Goal: Information Seeking & Learning: Understand process/instructions

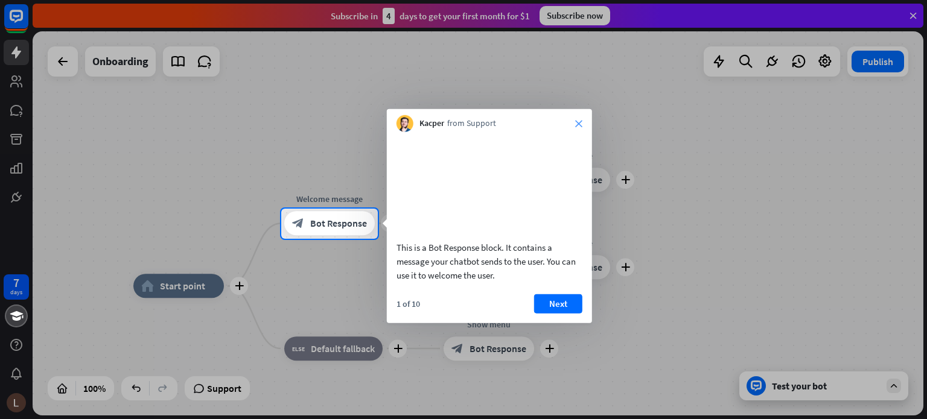
click at [579, 125] on icon "close" at bounding box center [578, 123] width 7 height 7
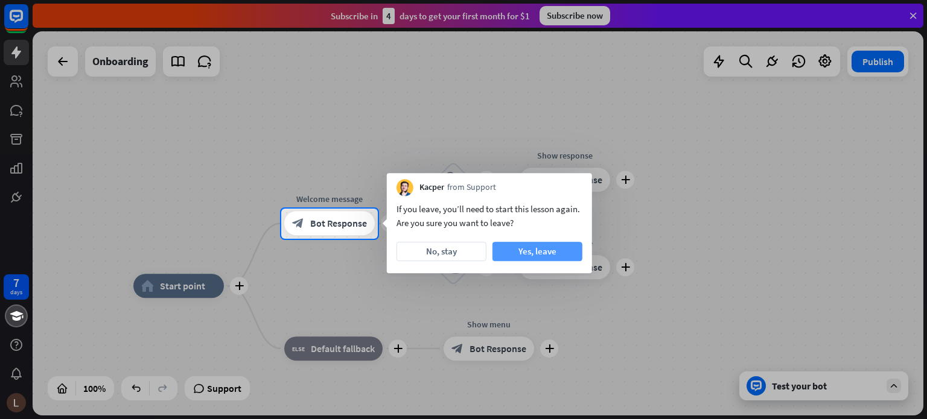
click at [565, 245] on button "Yes, leave" at bounding box center [537, 251] width 90 height 19
